Goal: Task Accomplishment & Management: Manage account settings

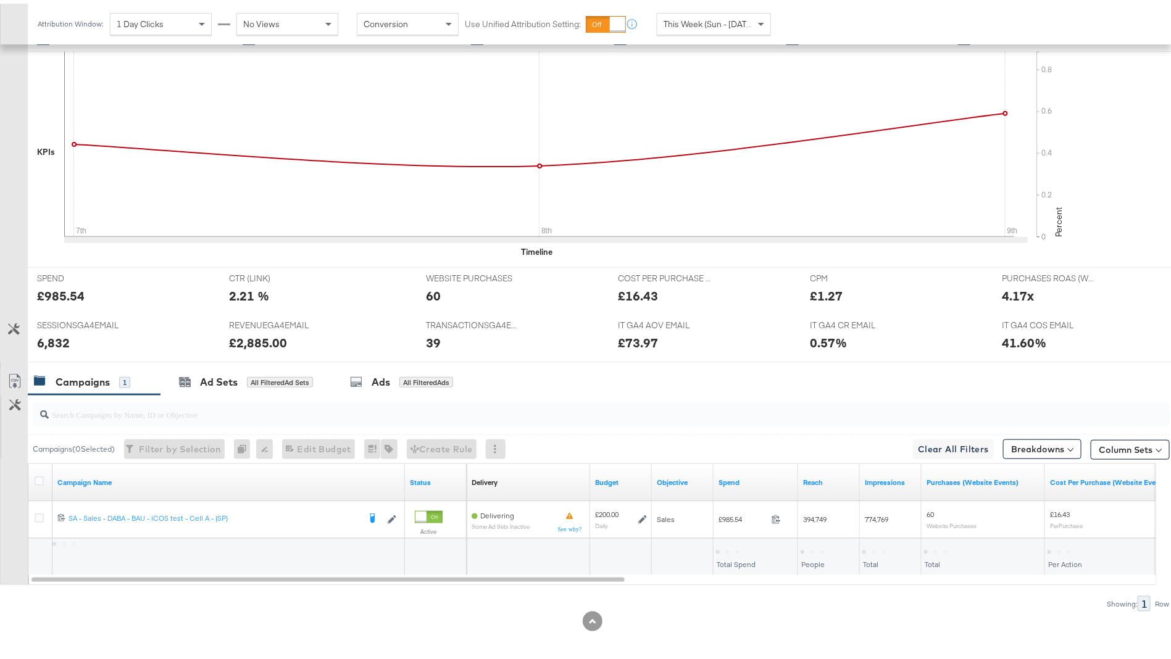
scroll to position [355, 0]
click at [235, 378] on div "Ad Sets" at bounding box center [219, 379] width 38 height 14
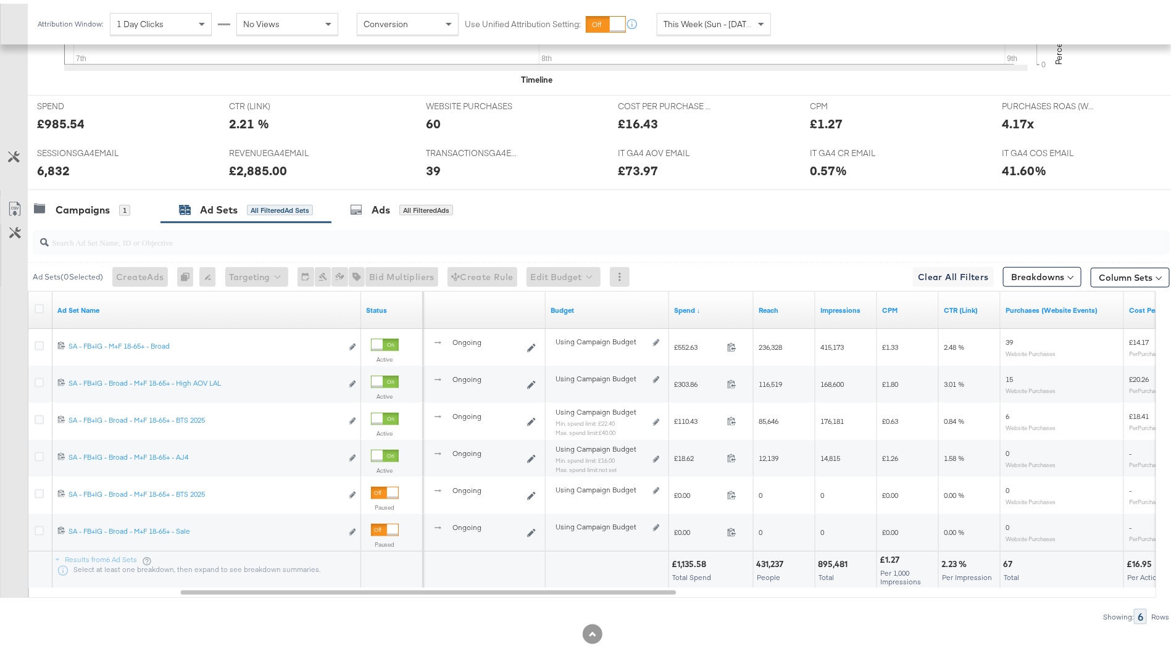
scroll to position [530, 0]
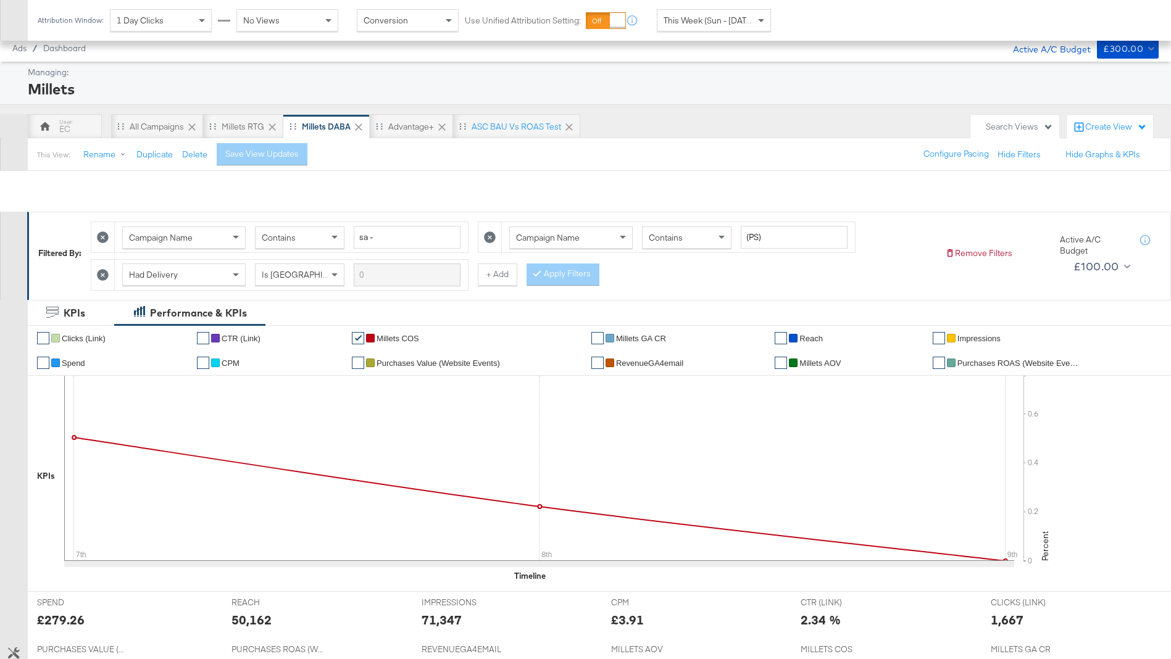
scroll to position [534, 0]
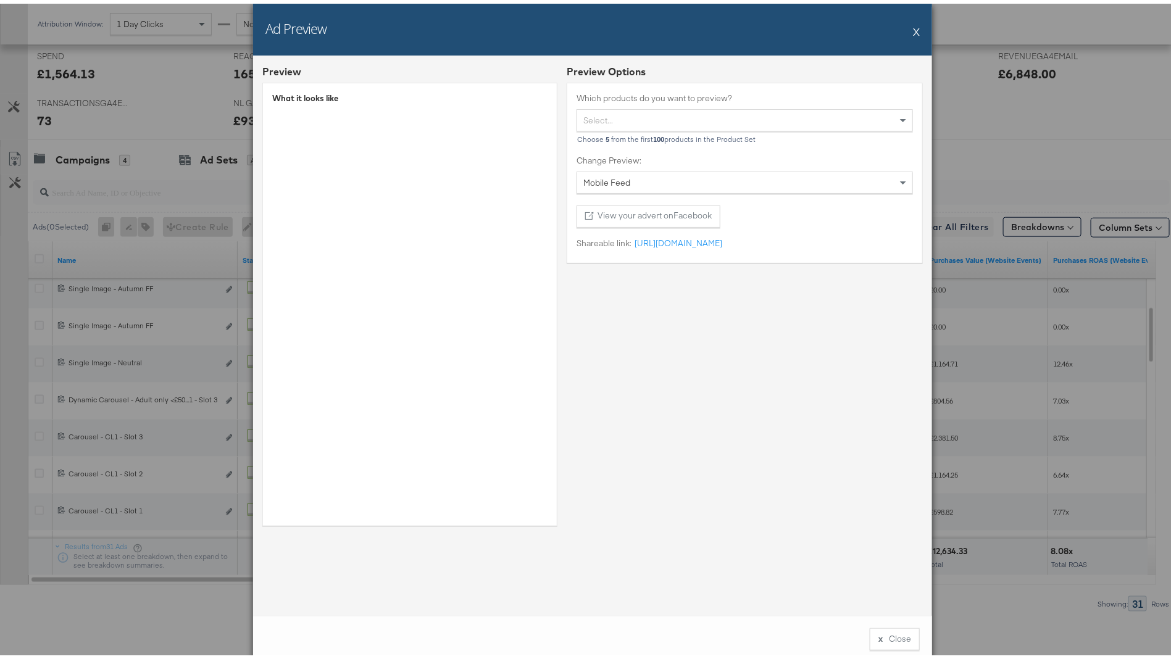
scroll to position [0, 11]
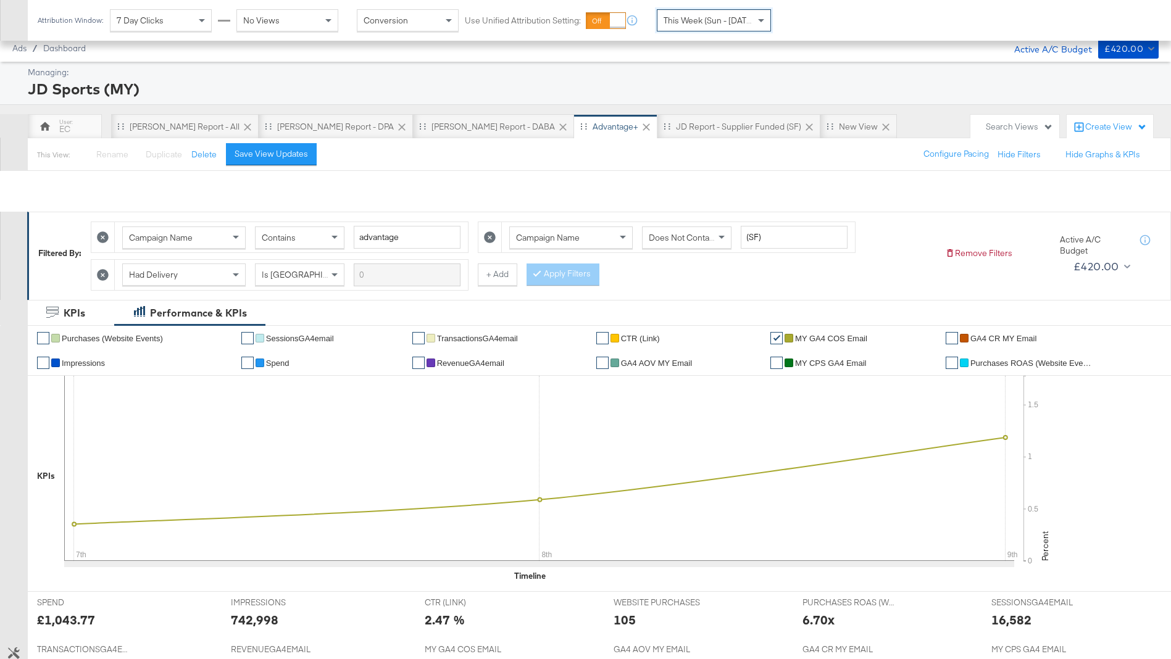
scroll to position [328, 0]
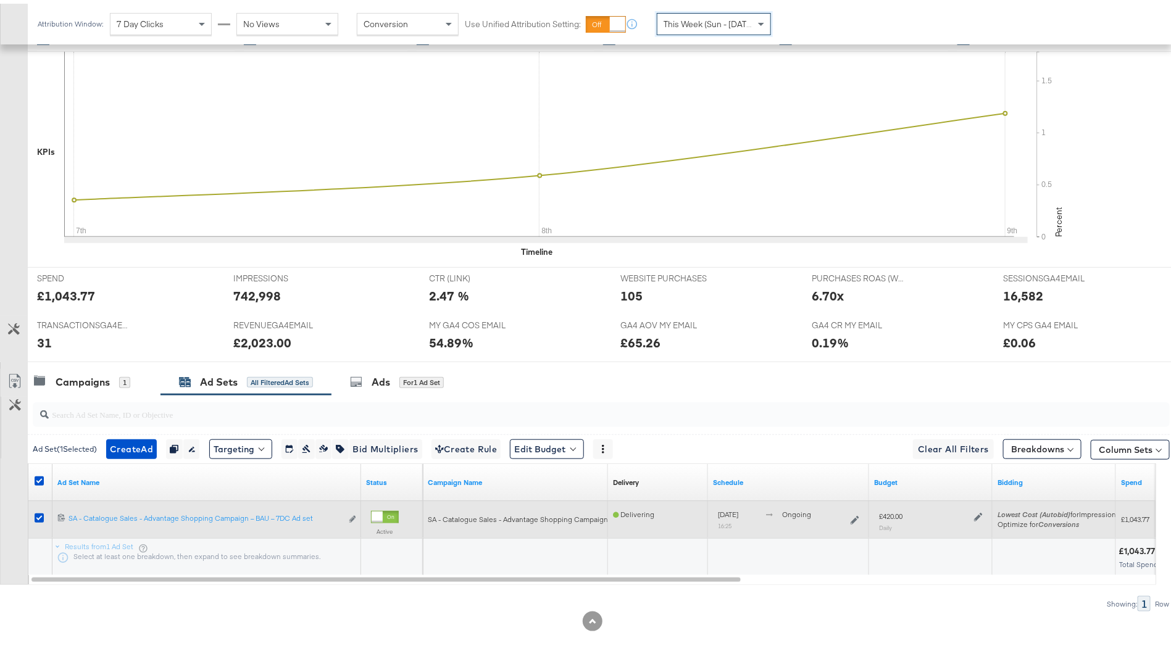
click at [977, 509] on icon at bounding box center [978, 513] width 9 height 9
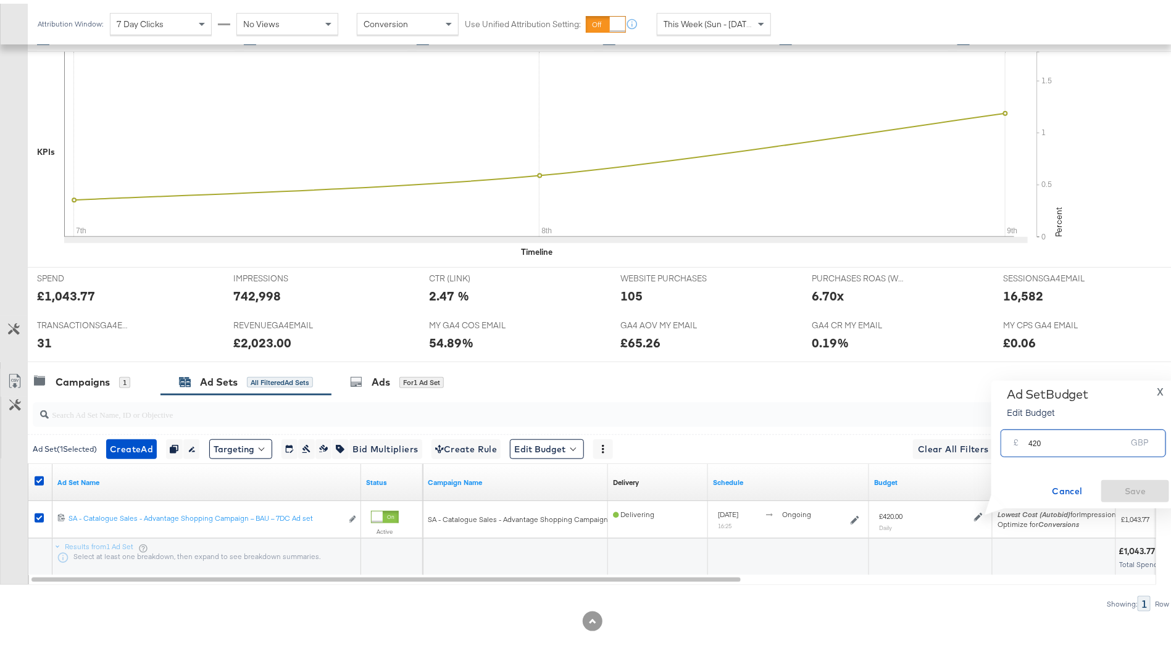
drag, startPoint x: 1032, startPoint y: 436, endPoint x: 1007, endPoint y: 430, distance: 25.6
click at [1007, 430] on div "£ 420 GBP" at bounding box center [1082, 440] width 165 height 28
drag, startPoint x: 1032, startPoint y: 439, endPoint x: 1084, endPoint y: 439, distance: 52.5
click at [1084, 439] on input "320" at bounding box center [1077, 435] width 98 height 27
type input "300"
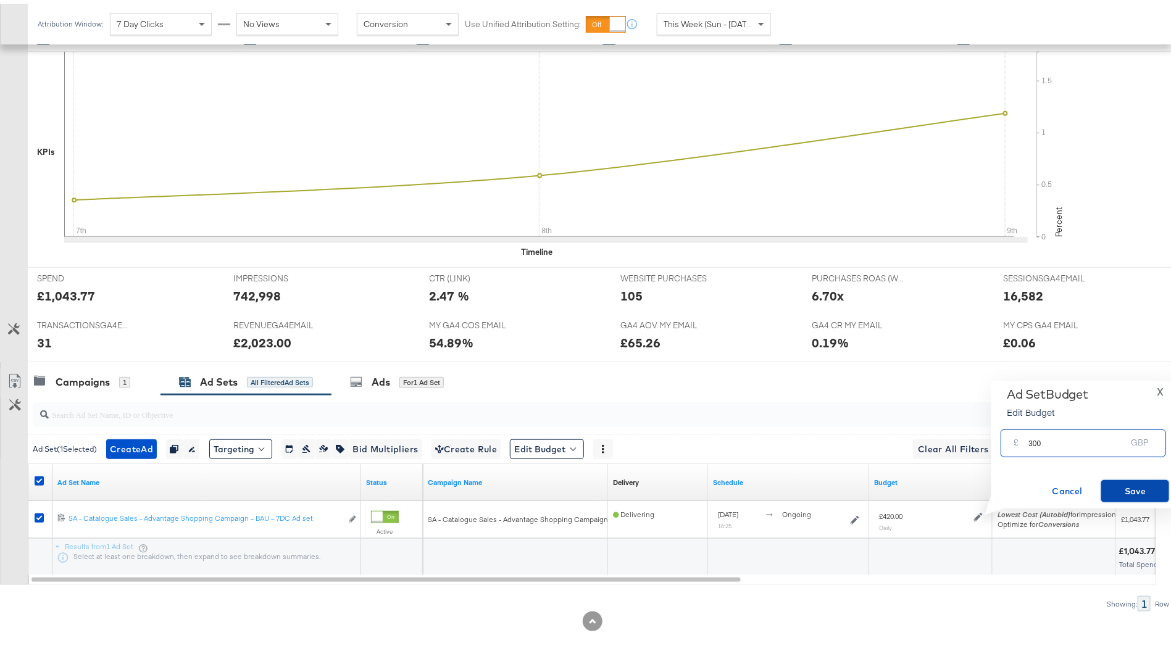
click at [1139, 477] on button "Save" at bounding box center [1135, 487] width 68 height 22
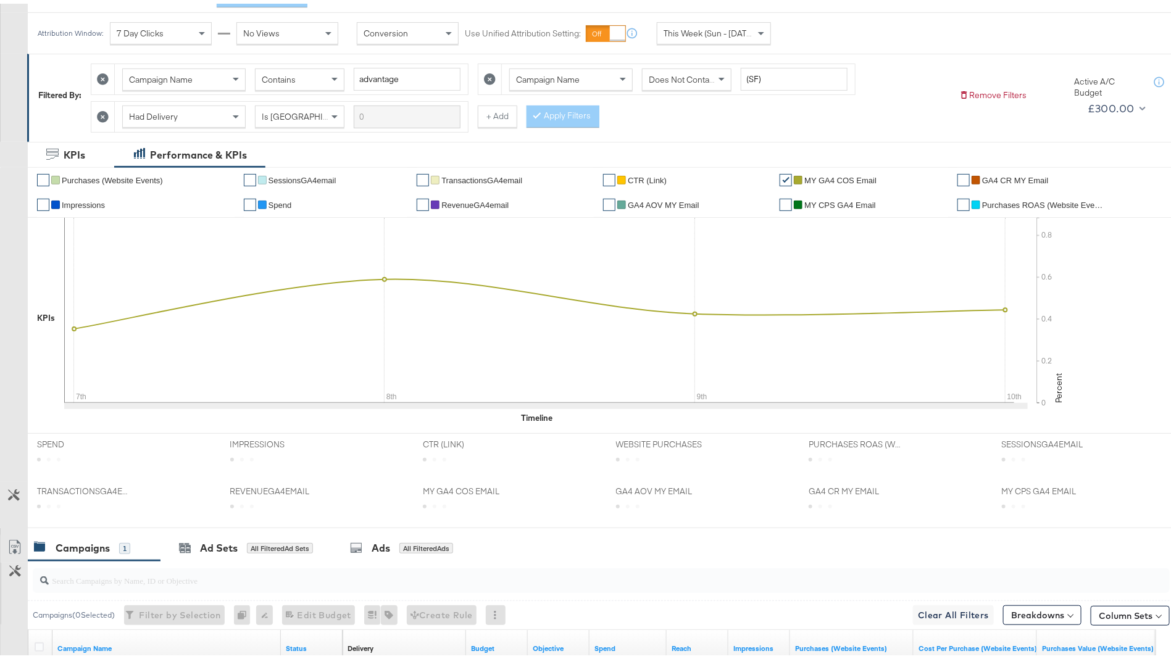
scroll to position [328, 0]
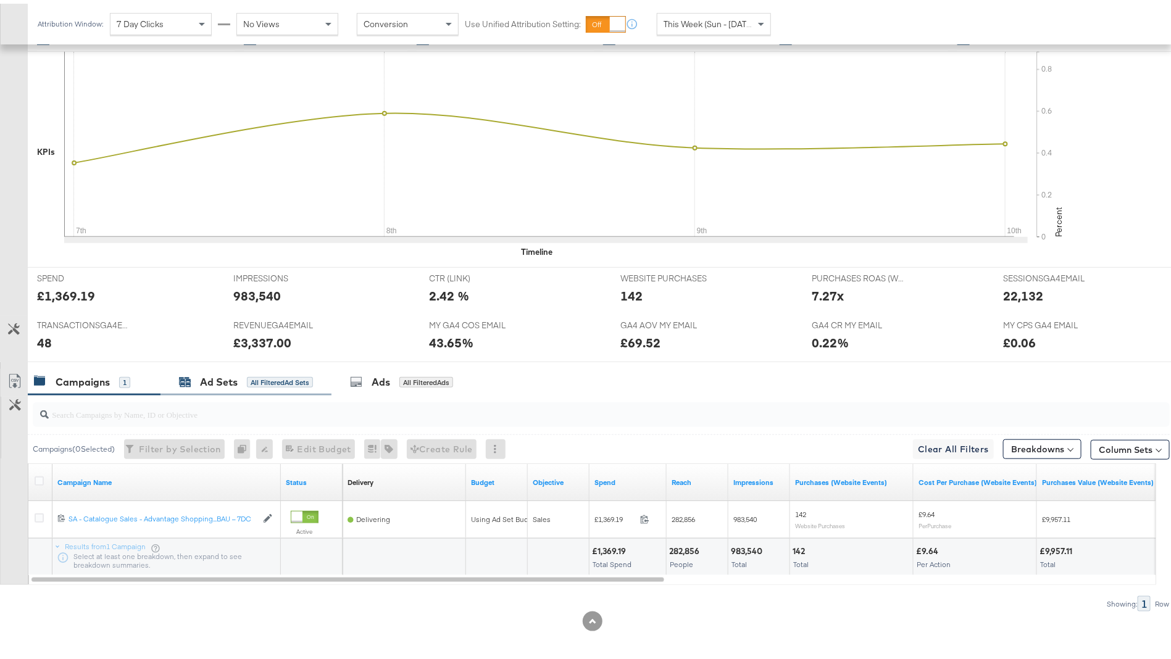
click at [272, 373] on div "All Filtered Ad Sets" at bounding box center [280, 378] width 66 height 11
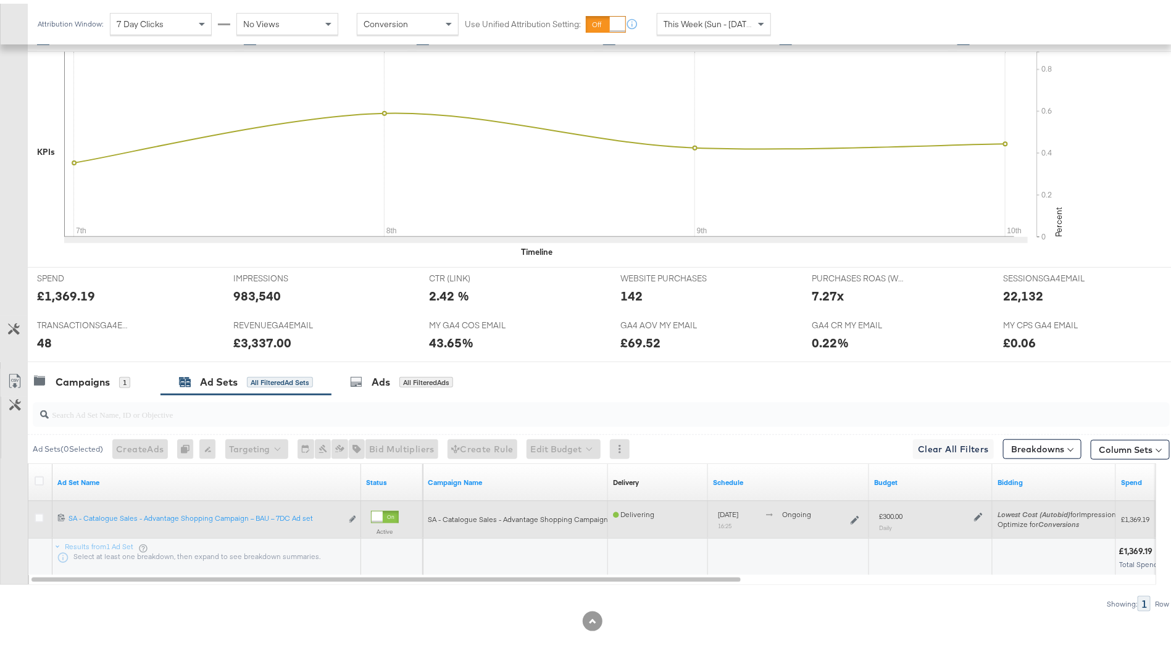
click at [978, 511] on icon at bounding box center [978, 513] width 9 height 9
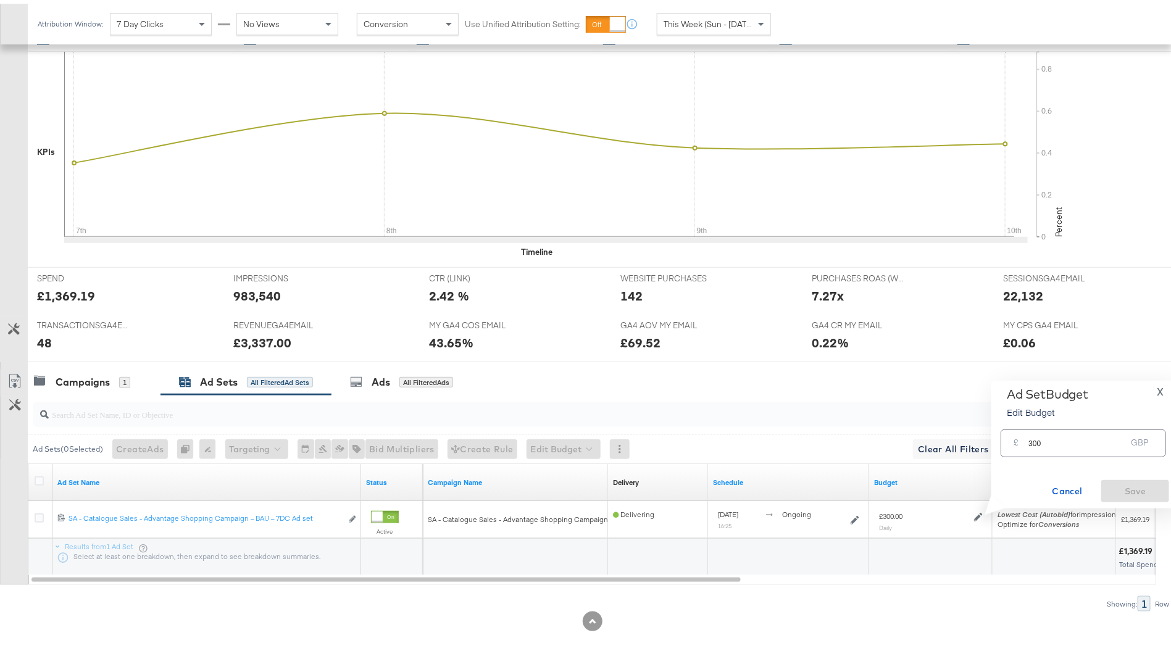
click at [1036, 440] on input "300" at bounding box center [1077, 435] width 98 height 27
type input "350"
click at [1147, 490] on span "Save" at bounding box center [1135, 487] width 58 height 15
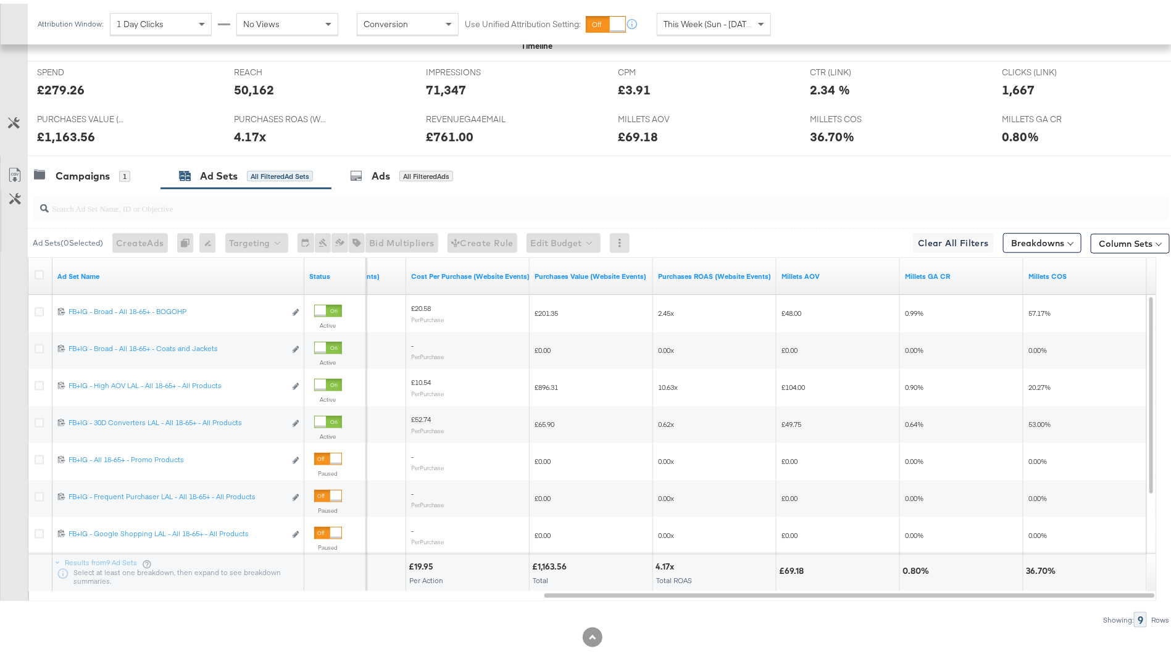
scroll to position [534, 0]
